Goal: Task Accomplishment & Management: Complete application form

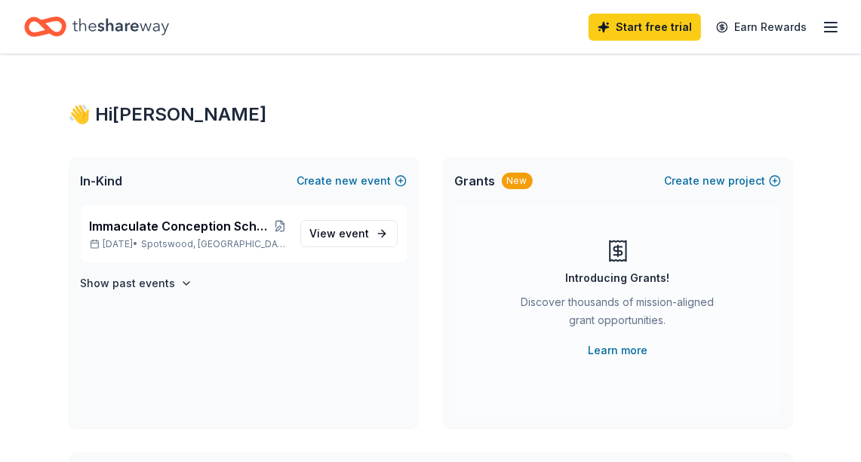
click at [826, 25] on icon "button" at bounding box center [831, 27] width 18 height 18
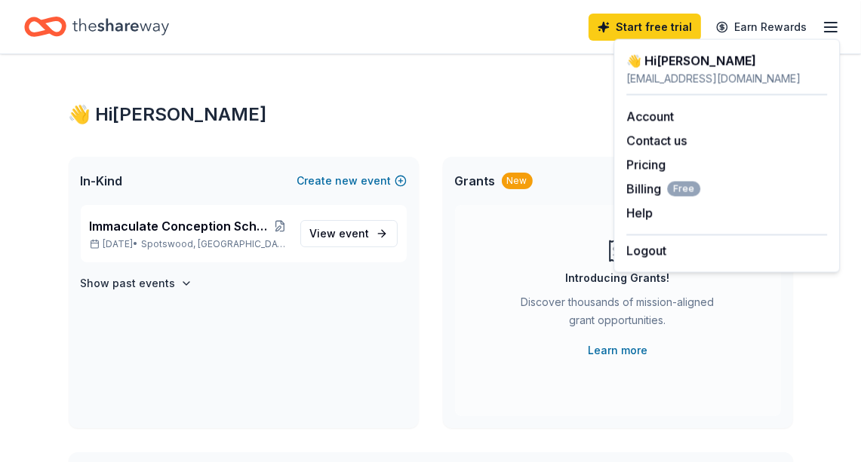
click at [103, 18] on icon "Home" at bounding box center [120, 26] width 97 height 31
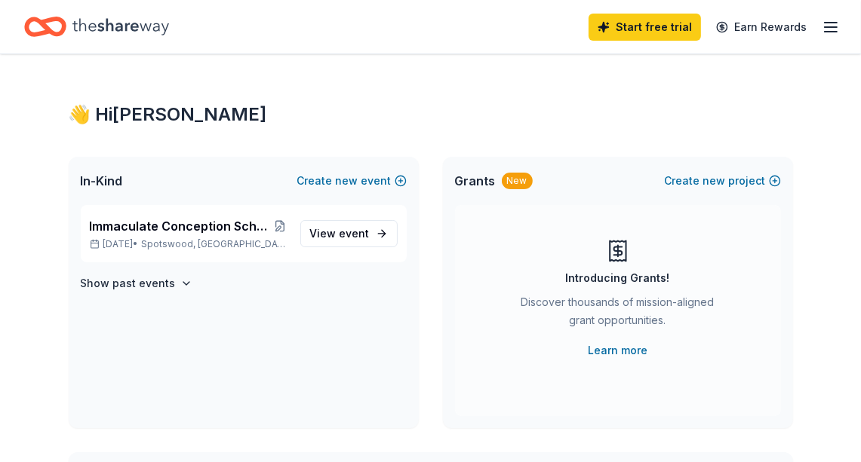
click at [58, 29] on icon "Home" at bounding box center [45, 26] width 42 height 35
click at [345, 228] on span "event" at bounding box center [354, 233] width 30 height 13
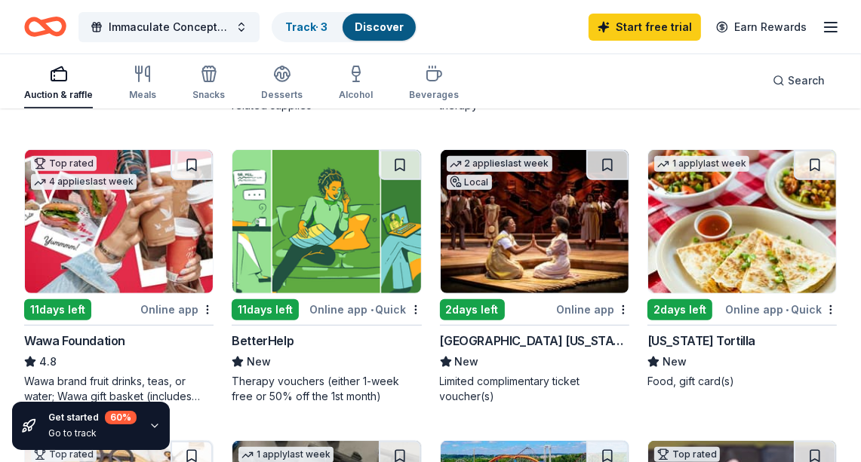
scroll to position [444, 0]
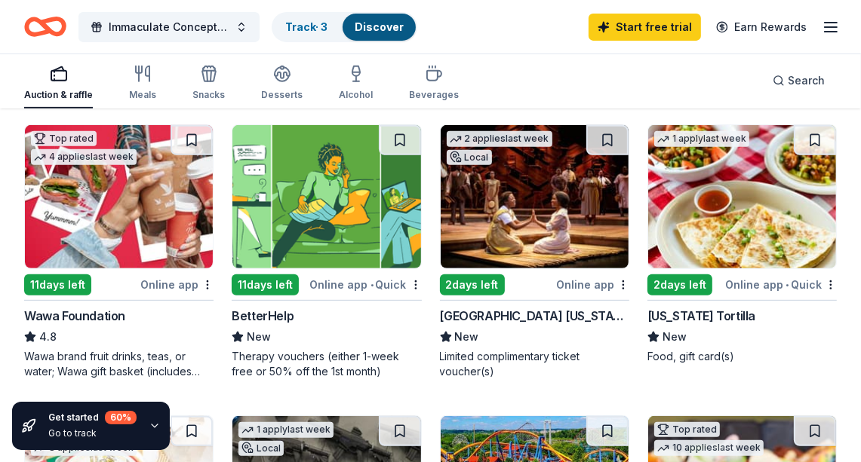
click at [582, 285] on div "Online app" at bounding box center [592, 284] width 73 height 19
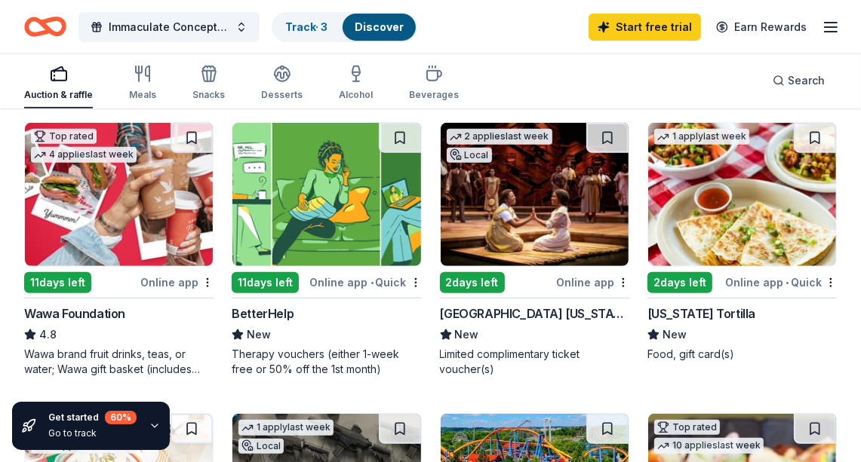
scroll to position [0, 0]
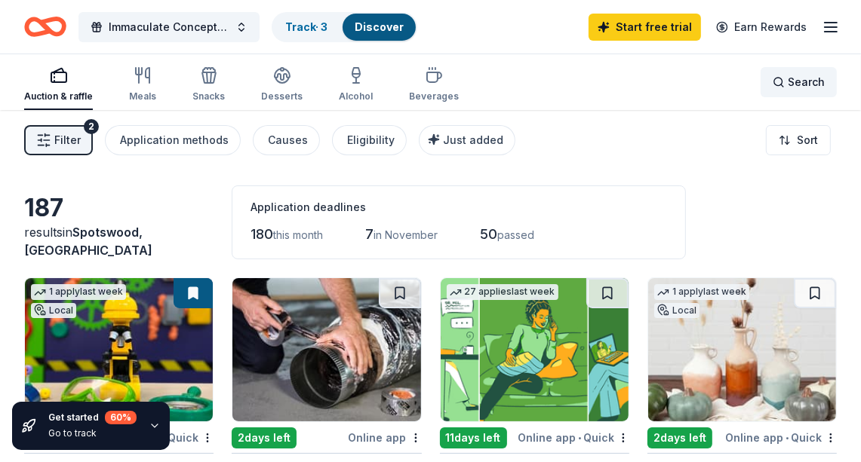
click at [817, 82] on span "Search" at bounding box center [806, 82] width 37 height 18
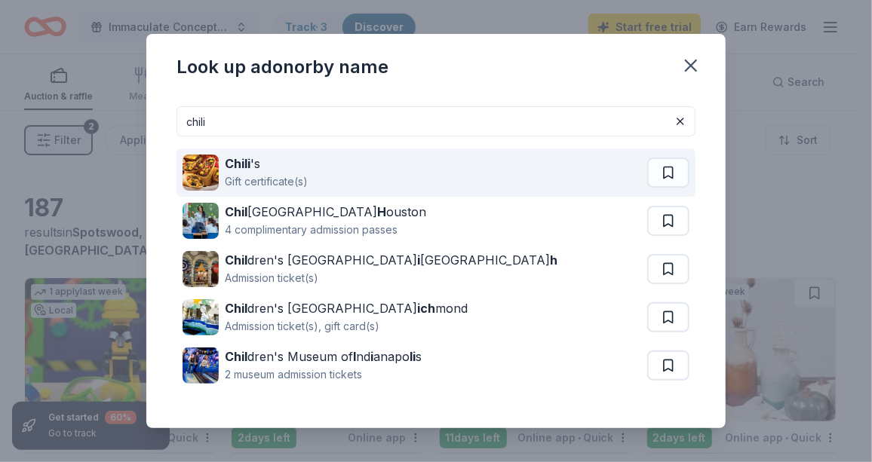
click at [269, 183] on div "Gift certificate(s)" at bounding box center [266, 182] width 83 height 18
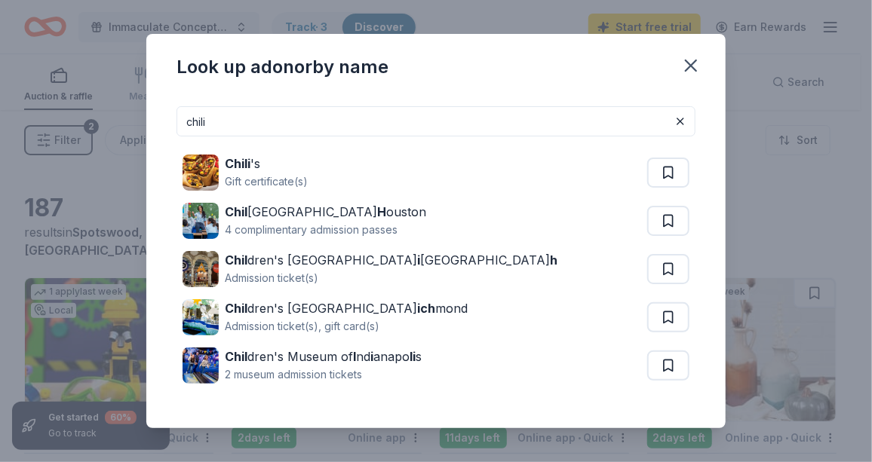
drag, startPoint x: 222, startPoint y: 123, endPoint x: 140, endPoint y: 103, distance: 84.0
click at [140, 103] on div "Look up a donor by name chili Chili 's Gift certificate(s) Chil dren’s Museum H…" at bounding box center [436, 231] width 872 height 462
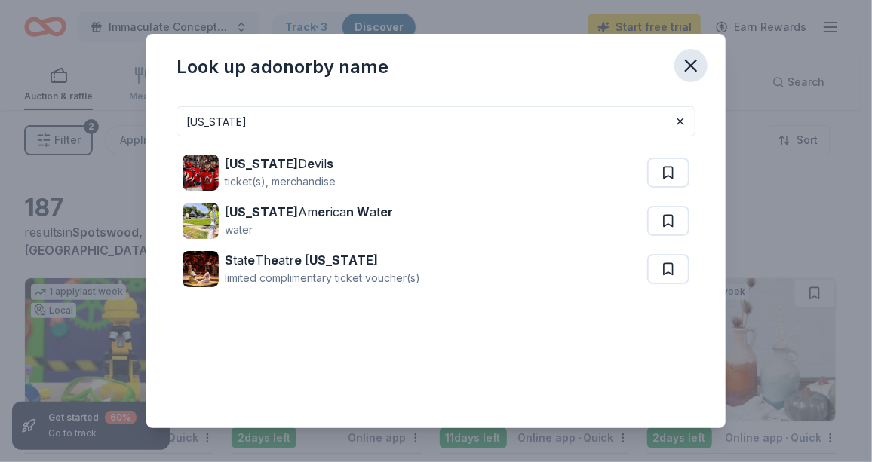
type input "[US_STATE]"
click at [692, 69] on icon "button" at bounding box center [690, 65] width 21 height 21
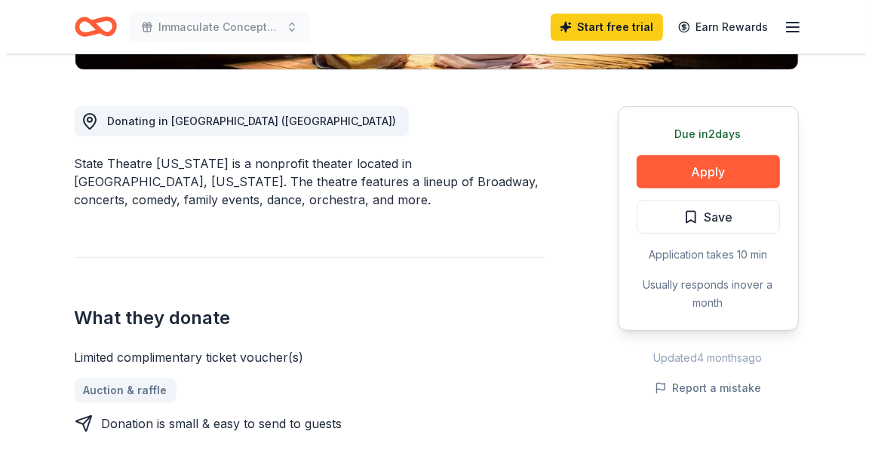
scroll to position [374, 0]
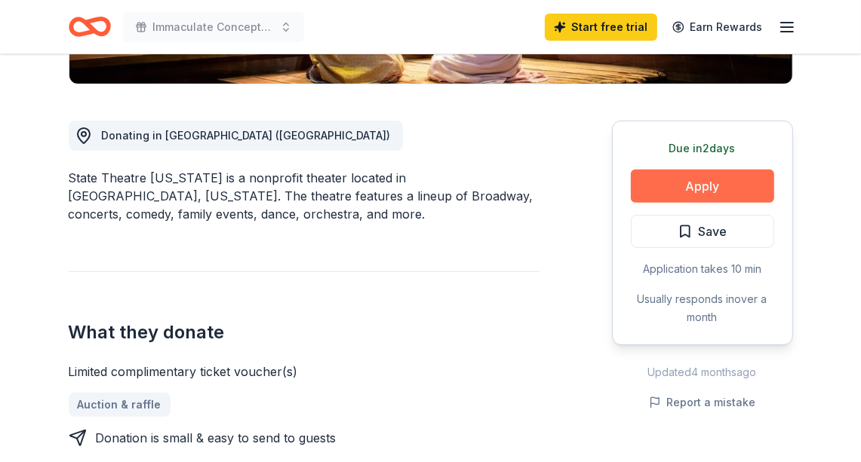
click at [752, 180] on button "Apply" at bounding box center [702, 186] width 143 height 33
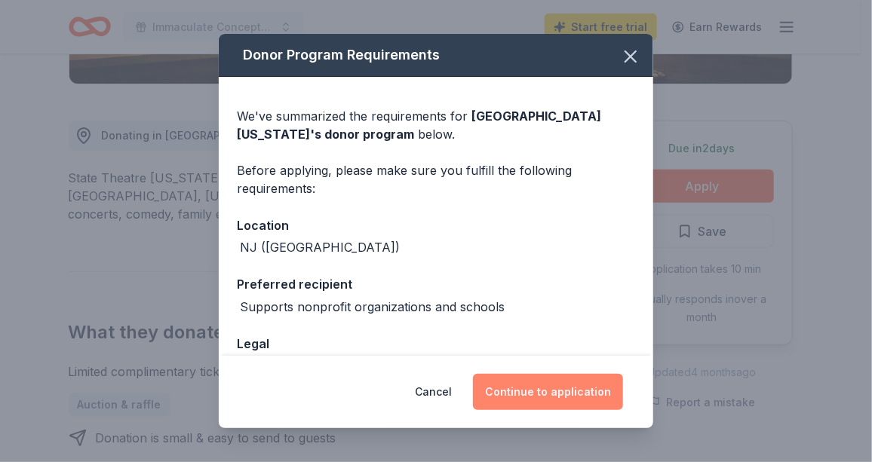
click at [592, 389] on button "Continue to application" at bounding box center [548, 392] width 150 height 36
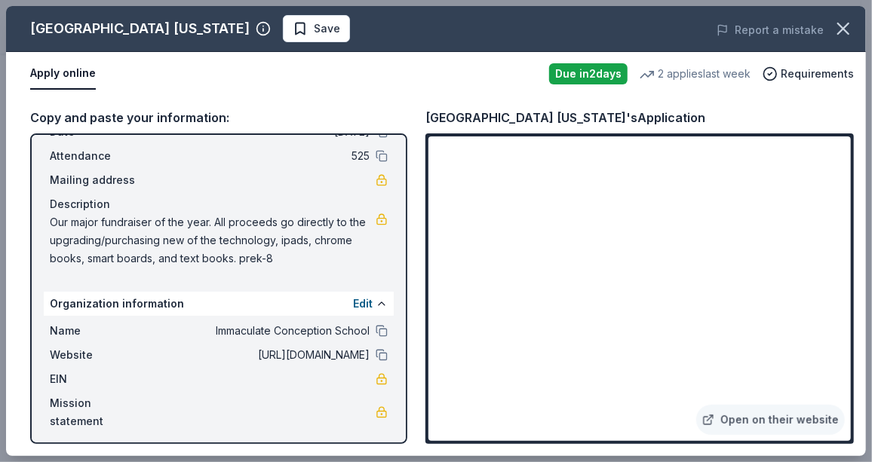
scroll to position [83, 0]
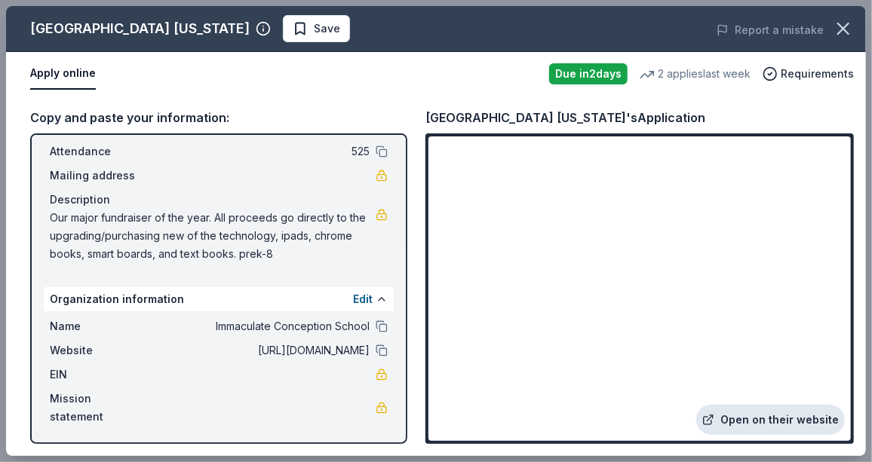
click at [758, 419] on link "Open on their website" at bounding box center [770, 420] width 149 height 30
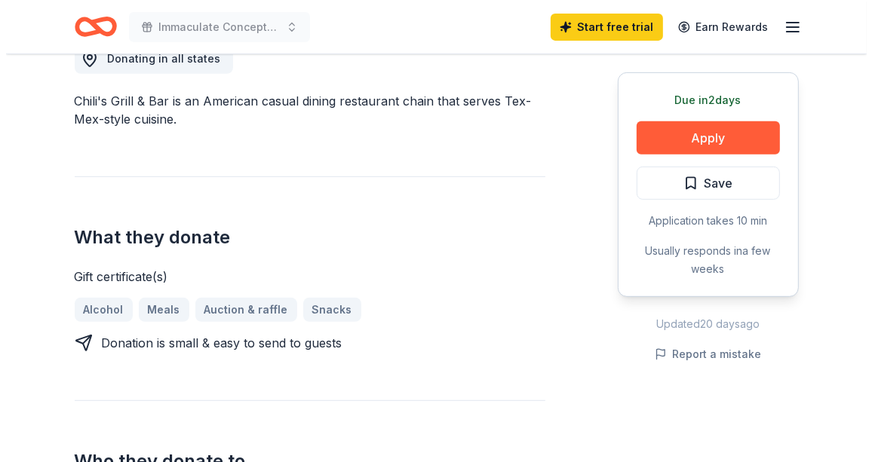
scroll to position [474, 0]
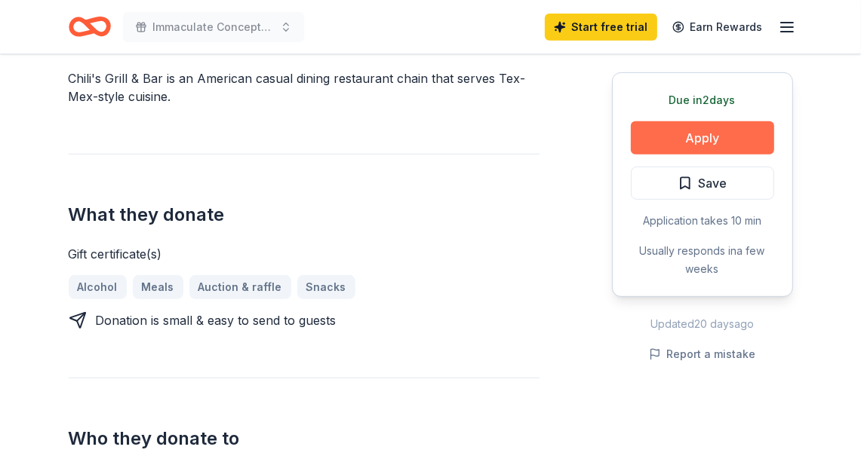
click at [724, 137] on button "Apply" at bounding box center [702, 137] width 143 height 33
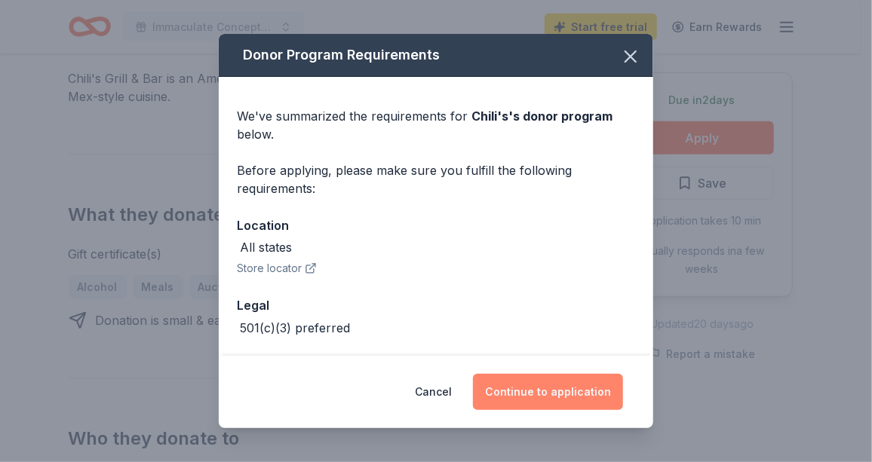
click at [589, 398] on button "Continue to application" at bounding box center [548, 392] width 150 height 36
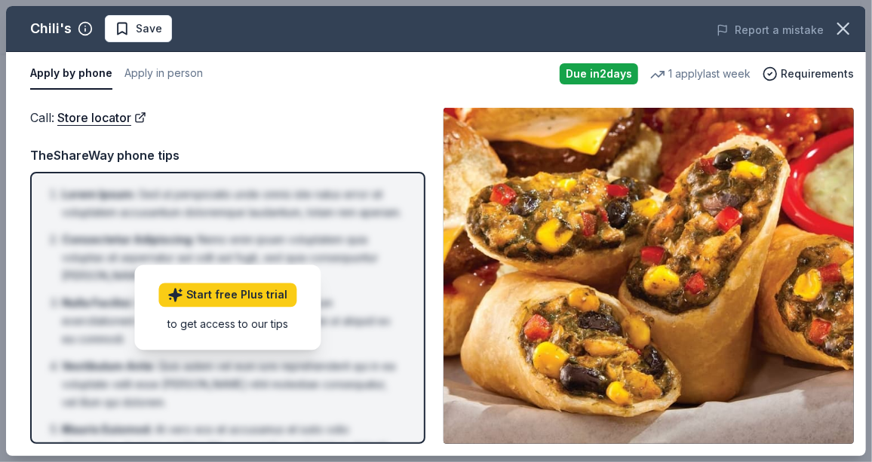
drag, startPoint x: 871, startPoint y: 199, endPoint x: 867, endPoint y: 299, distance: 99.7
click at [860, 299] on div "Chili's Save Report a mistake Apply by phone Apply in person Due in 2 days 1 ap…" at bounding box center [436, 231] width 872 height 462
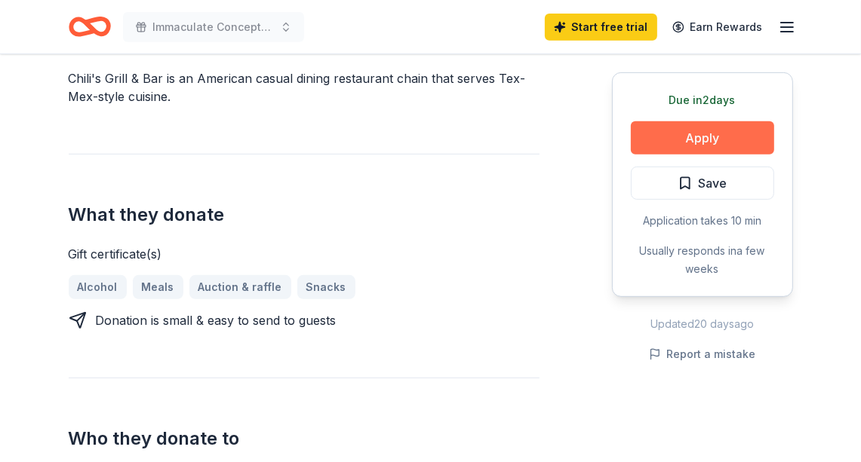
click at [692, 130] on button "Apply" at bounding box center [702, 137] width 143 height 33
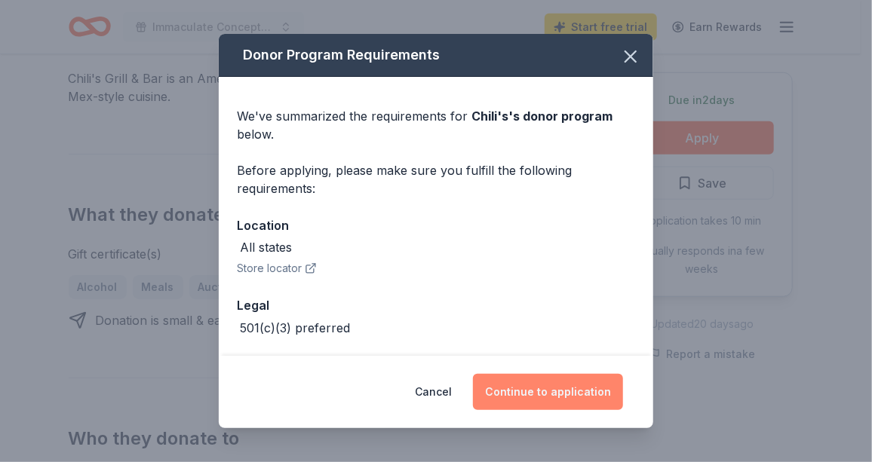
click at [556, 402] on button "Continue to application" at bounding box center [548, 392] width 150 height 36
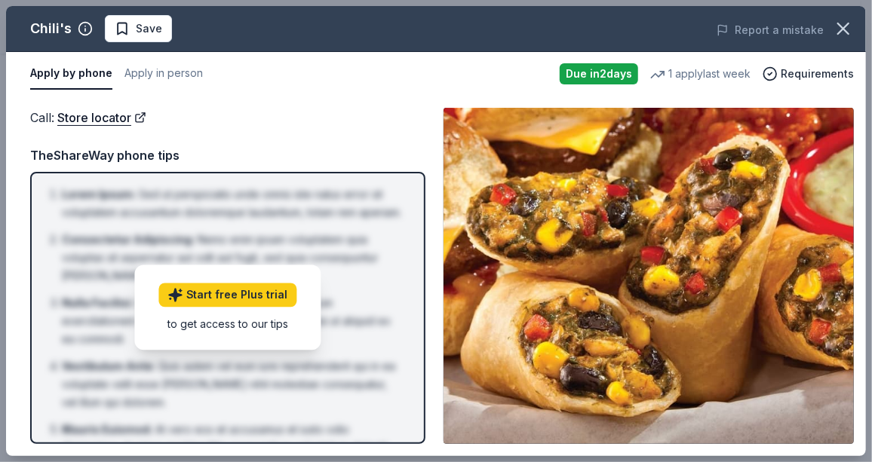
click at [627, 304] on img at bounding box center [649, 276] width 410 height 336
